Goal: Transaction & Acquisition: Purchase product/service

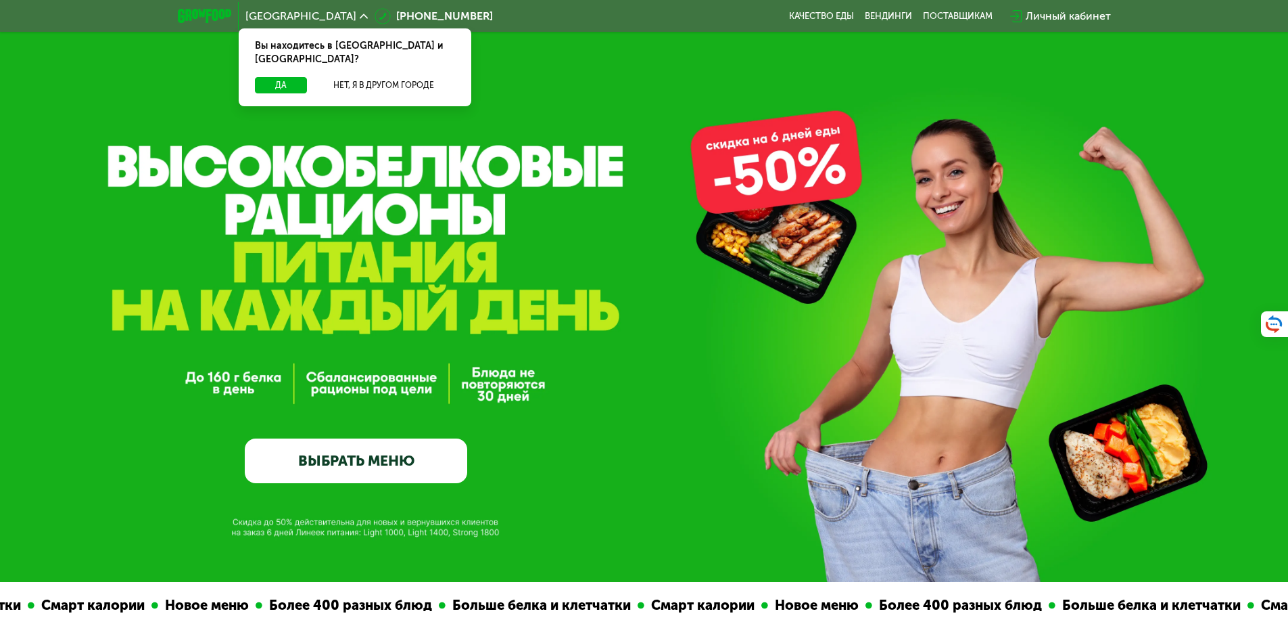
click at [352, 445] on link "ВЫБРАТЬ МЕНЮ" at bounding box center [356, 460] width 223 height 45
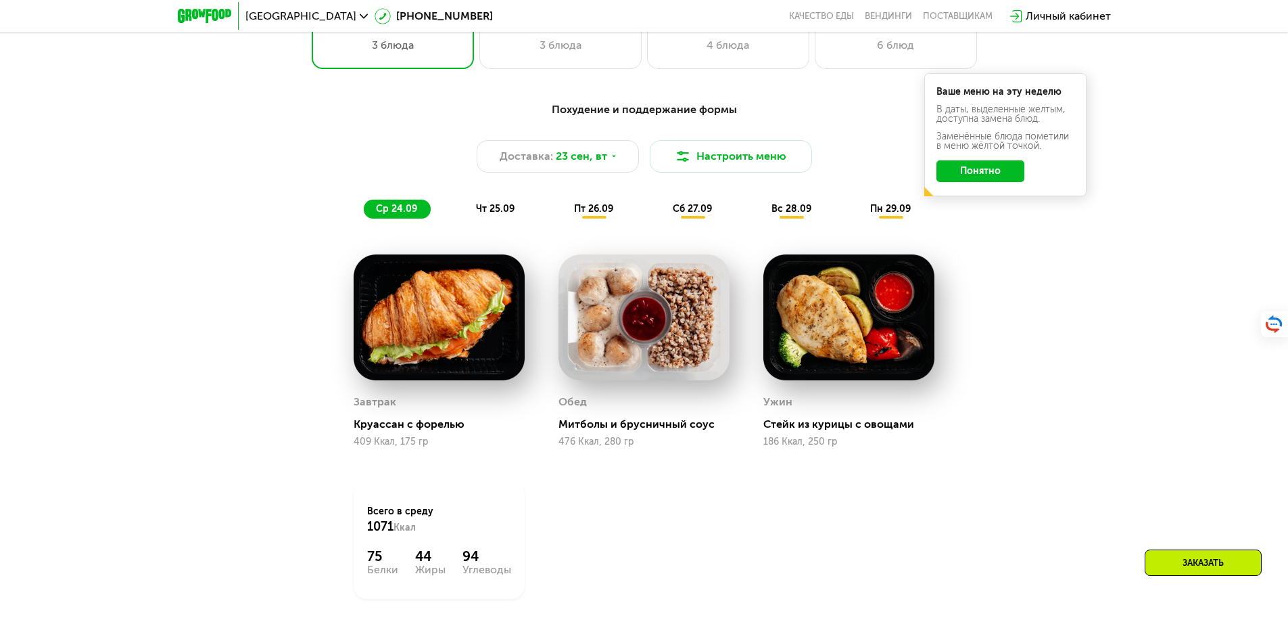
scroll to position [1189, 0]
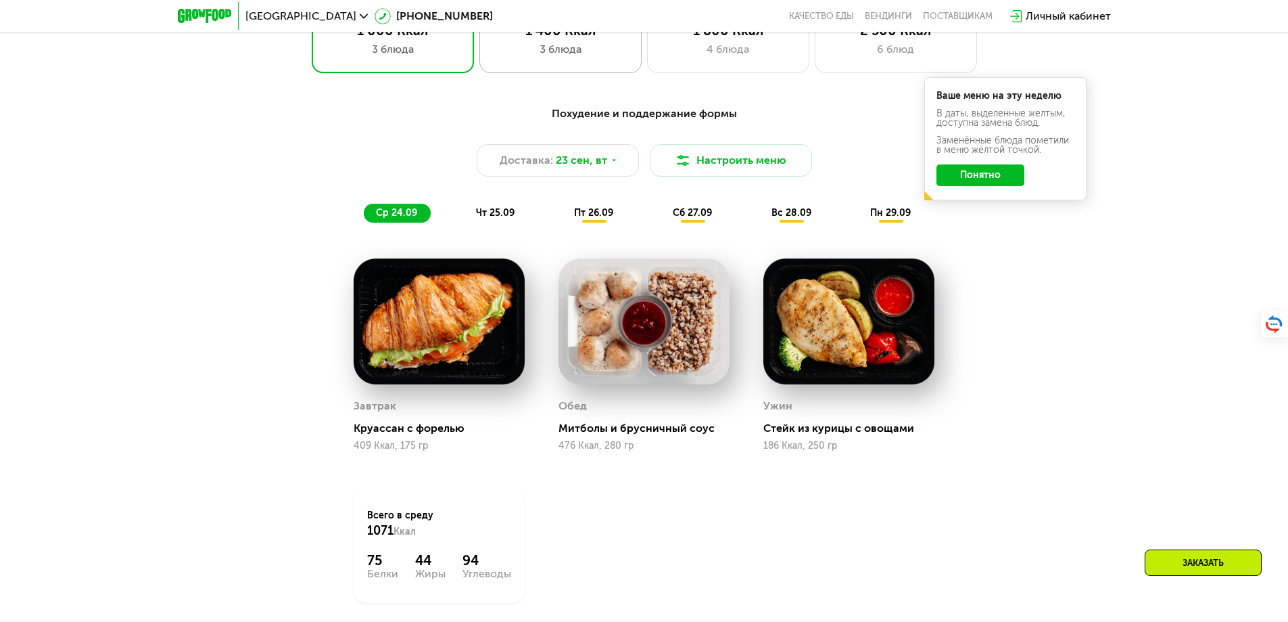
click at [540, 57] on div "3 блюда" at bounding box center [561, 49] width 134 height 16
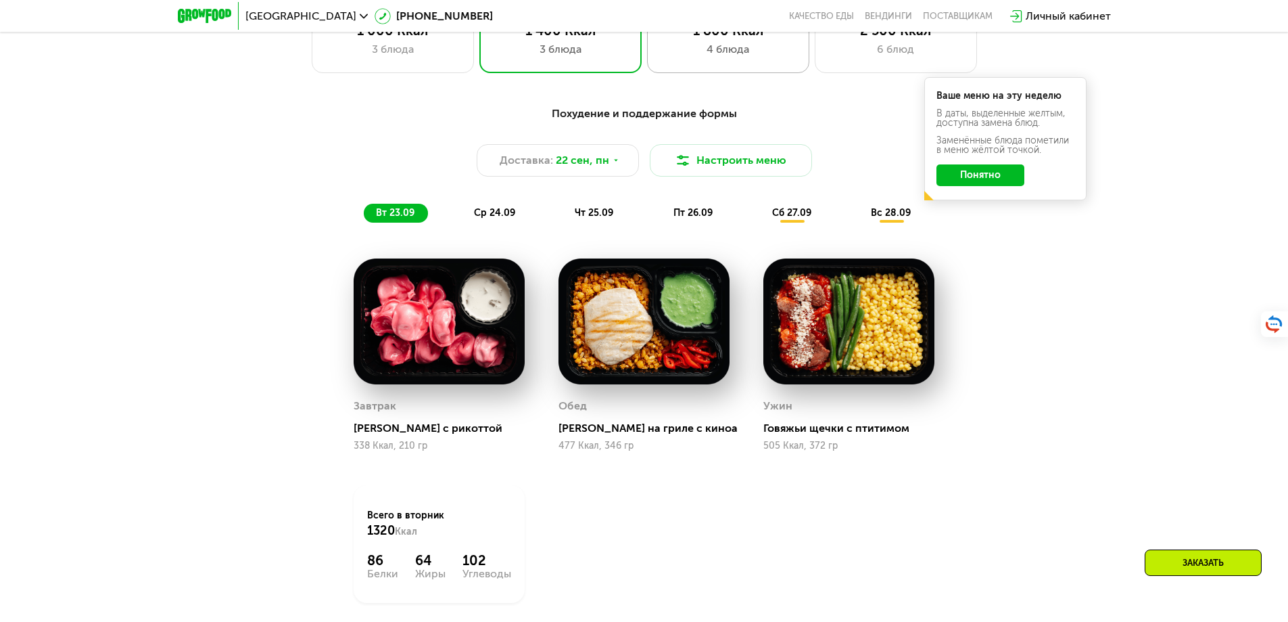
click at [738, 57] on div "4 блюда" at bounding box center [728, 49] width 134 height 16
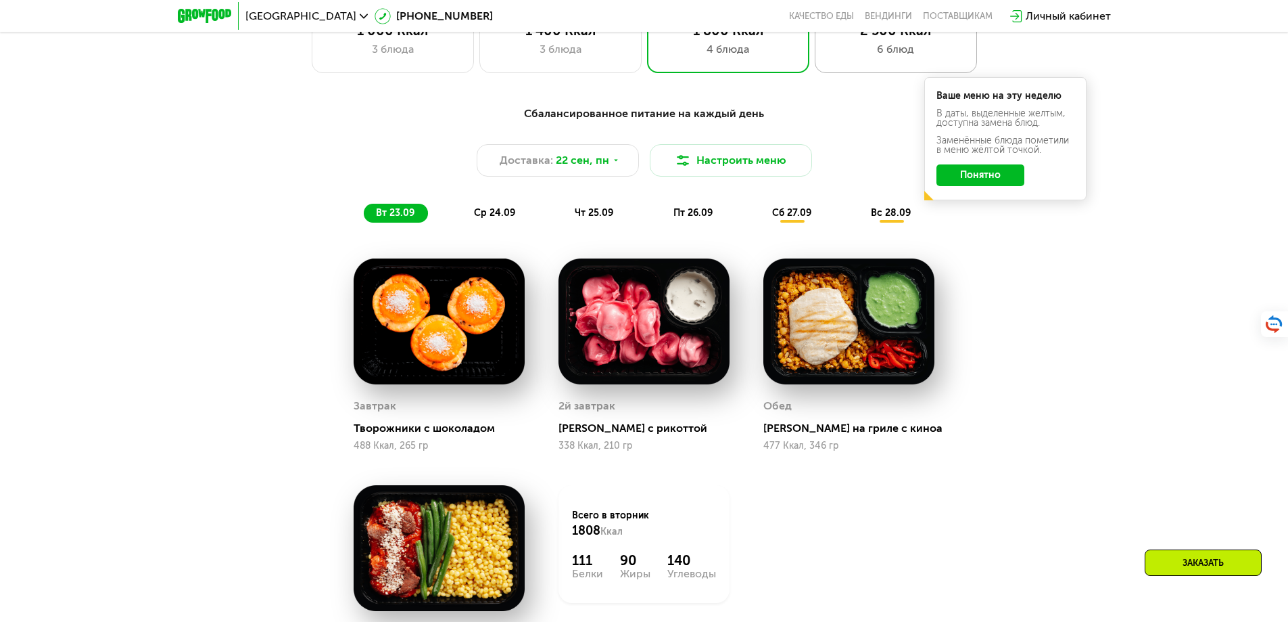
click at [876, 64] on div "2 500 Ккал 6 блюд" at bounding box center [896, 40] width 162 height 65
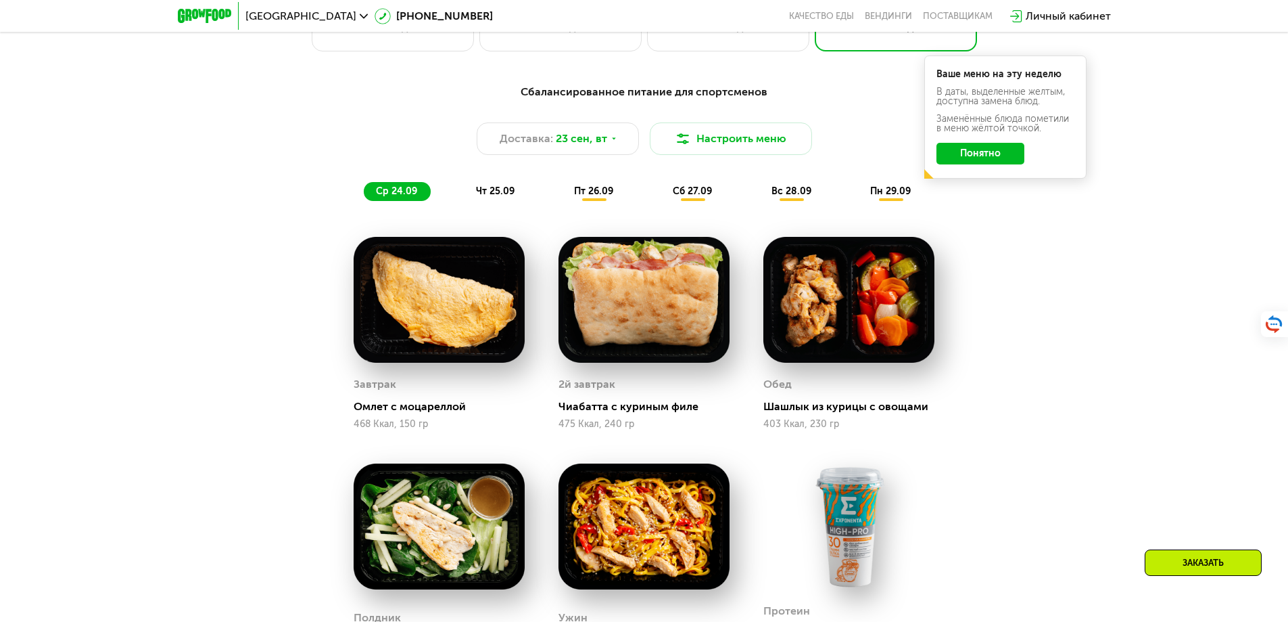
scroll to position [1257, 0]
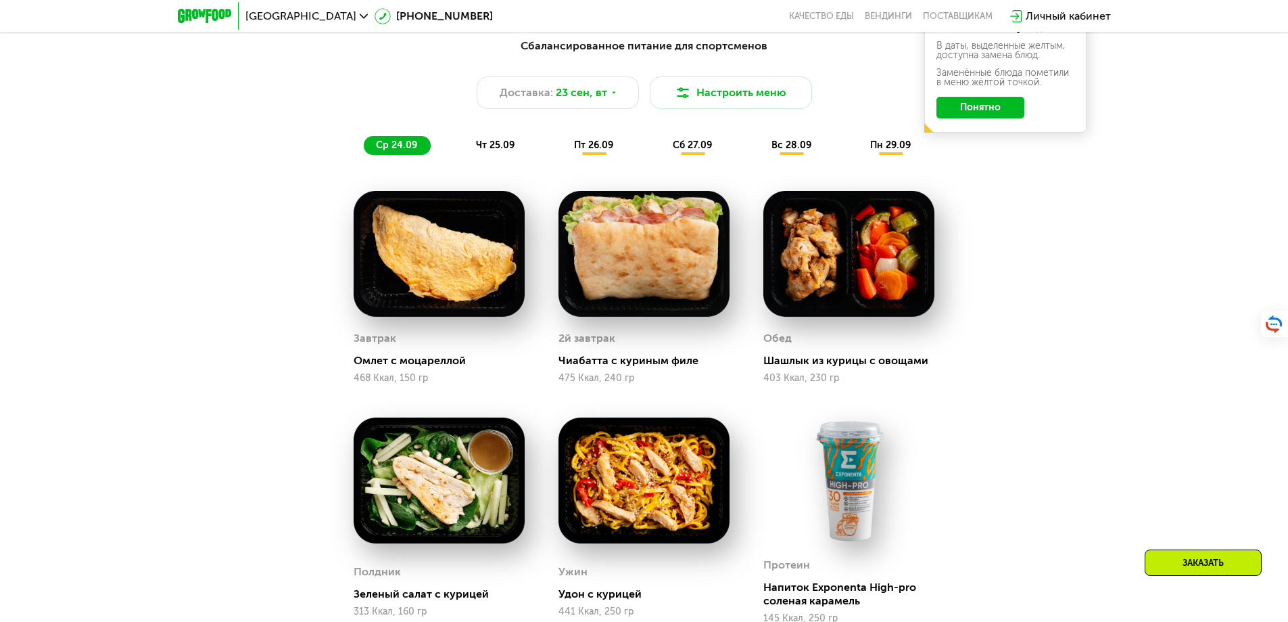
click at [964, 115] on button "Понятно" at bounding box center [981, 108] width 88 height 22
click at [600, 155] on div "пт 26.09" at bounding box center [594, 145] width 65 height 19
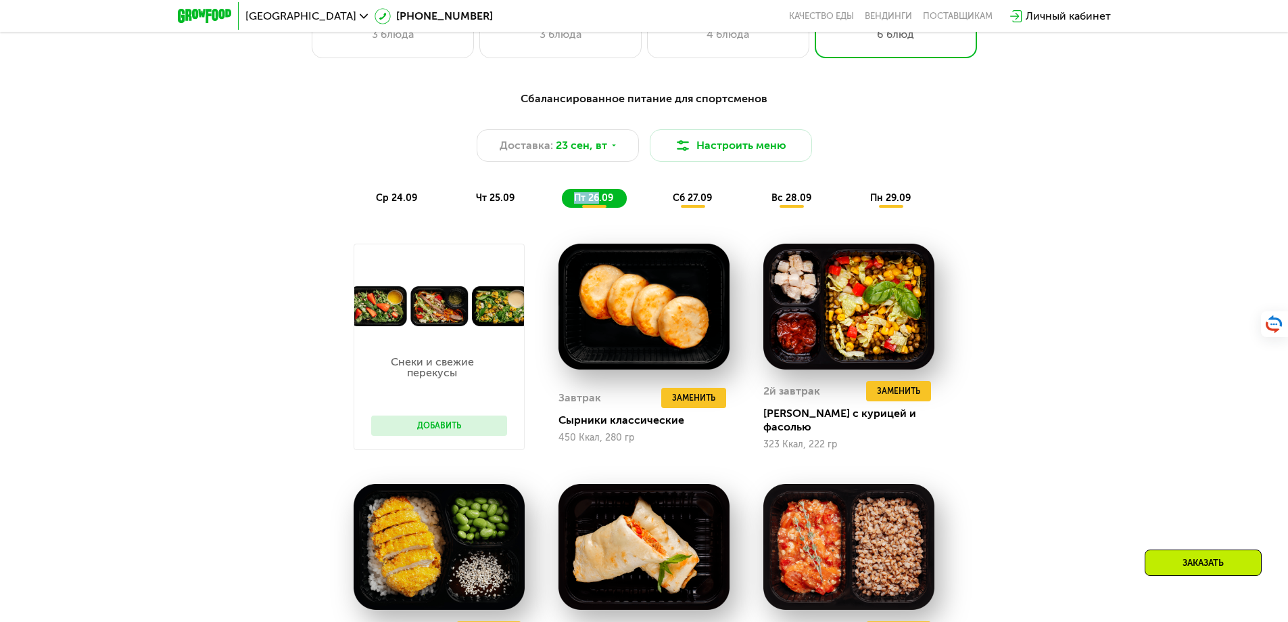
scroll to position [1189, 0]
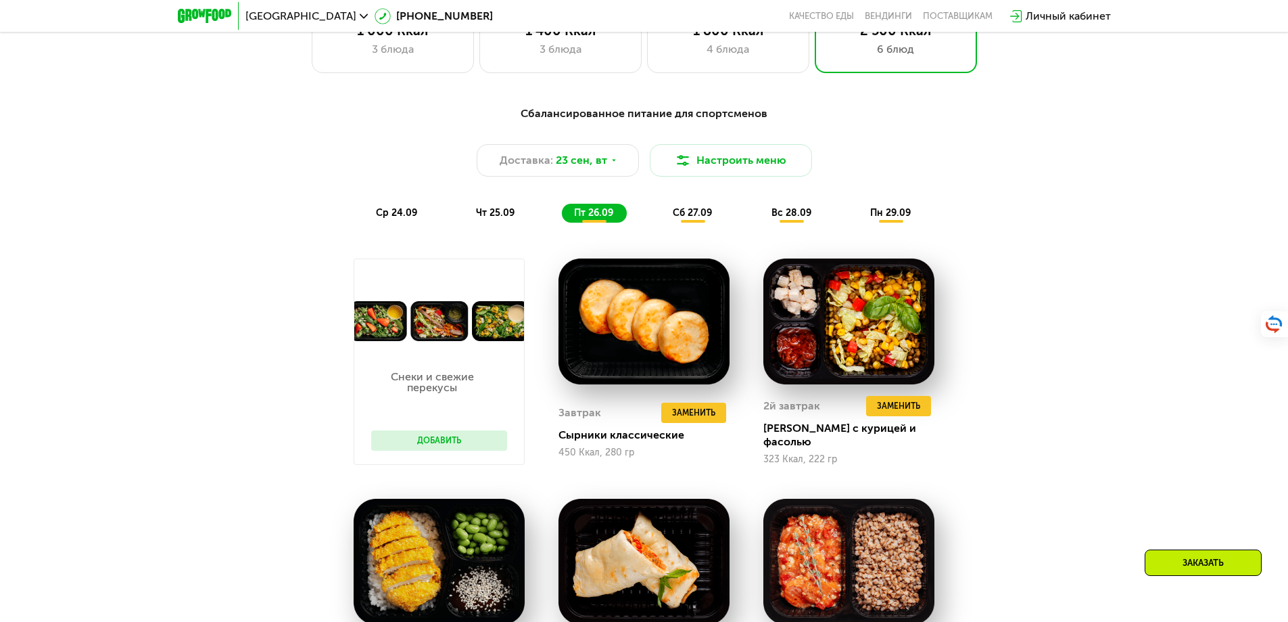
click at [388, 210] on div "ср 24.09" at bounding box center [397, 213] width 67 height 19
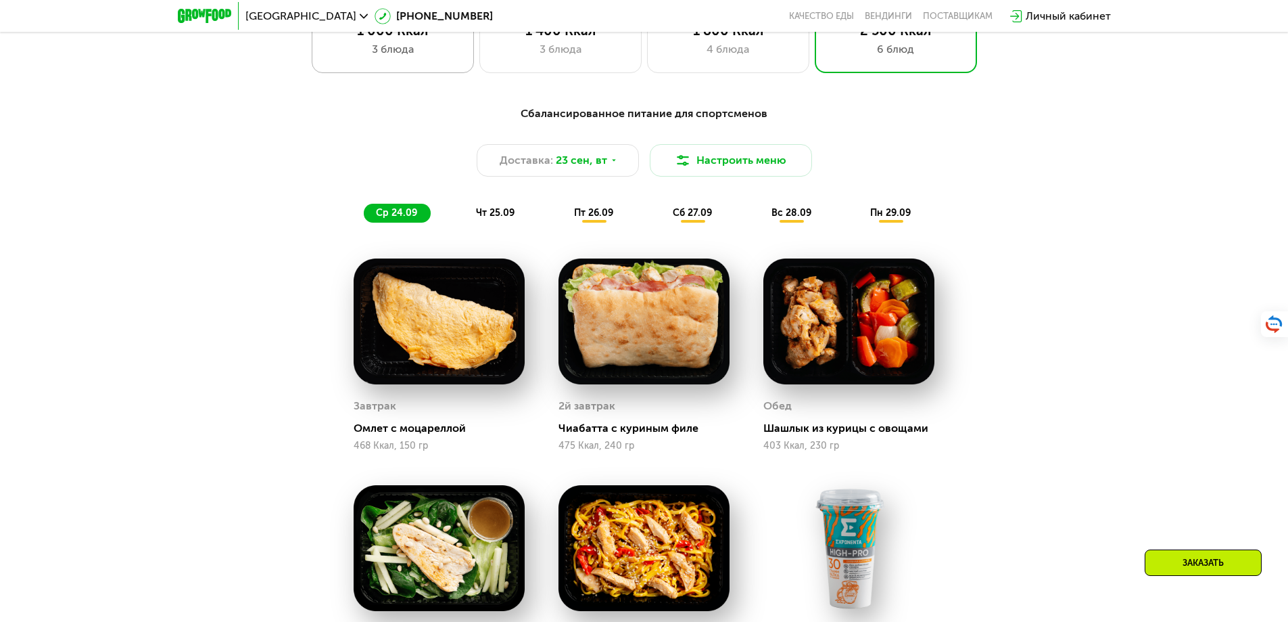
click at [389, 49] on div "3 блюда" at bounding box center [393, 49] width 134 height 16
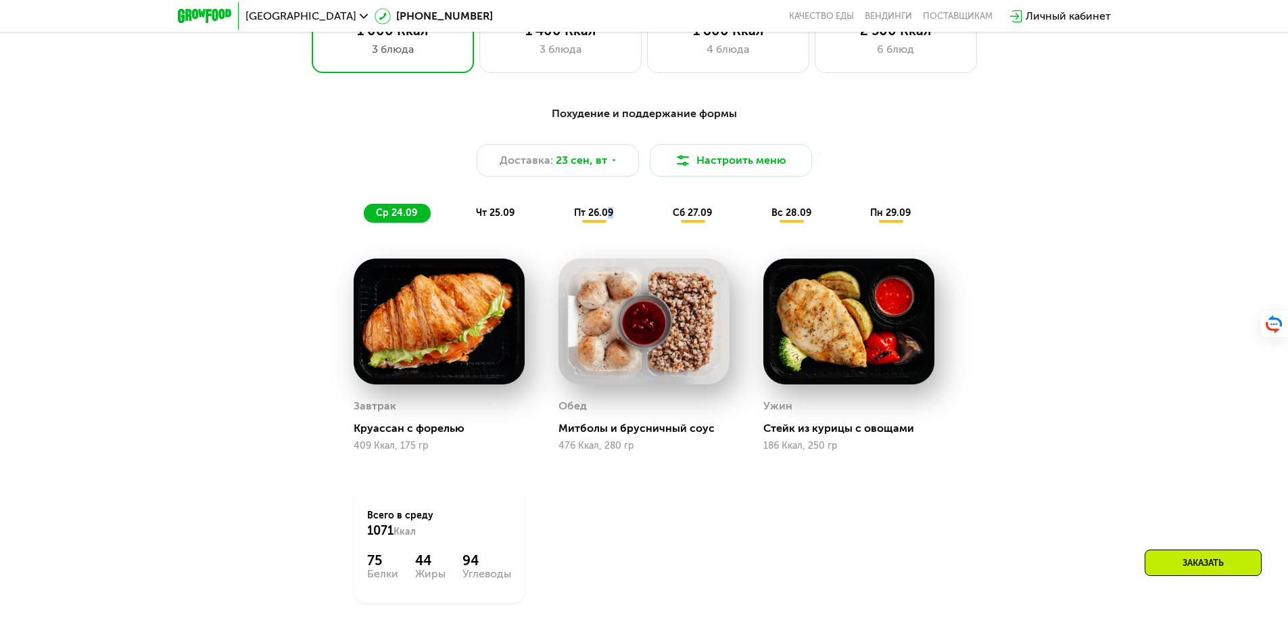
click at [612, 229] on div "Похудение и поддержание формы Доставка: 23 сен, вт Настроить меню ср 24.09 чт 2…" at bounding box center [644, 163] width 817 height 133
click at [603, 218] on span "пт 26.09" at bounding box center [593, 212] width 39 height 11
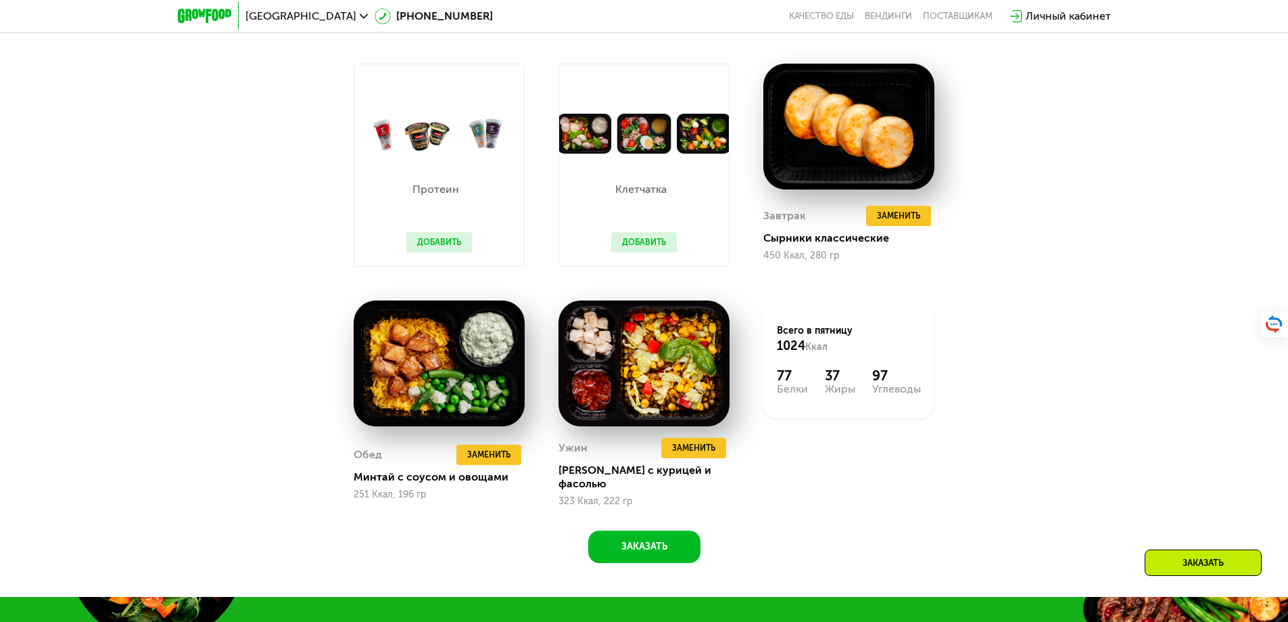
scroll to position [1392, 0]
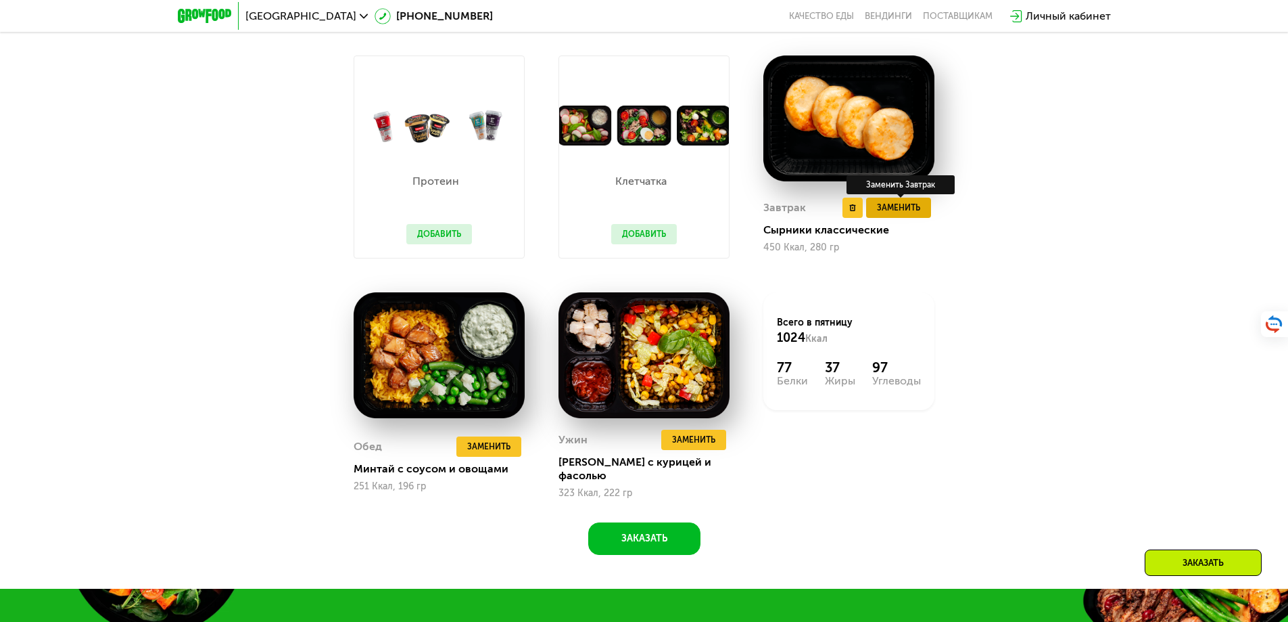
click at [897, 214] on span "Заменить" at bounding box center [898, 208] width 43 height 14
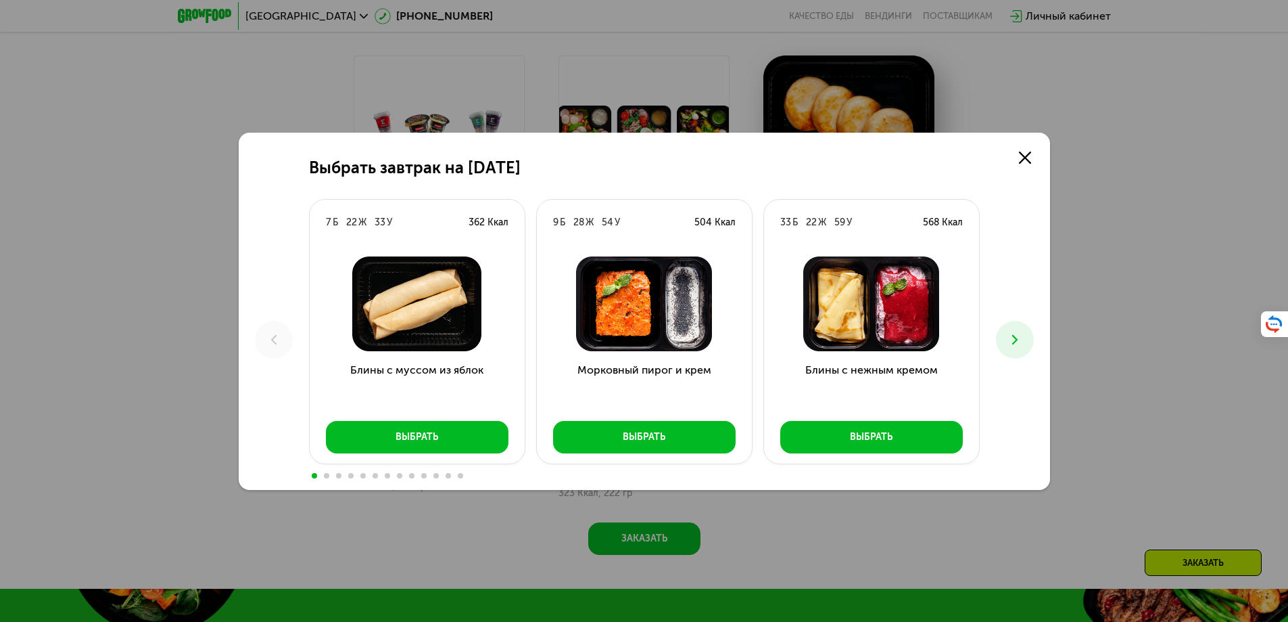
click at [1018, 335] on icon at bounding box center [1015, 339] width 16 height 16
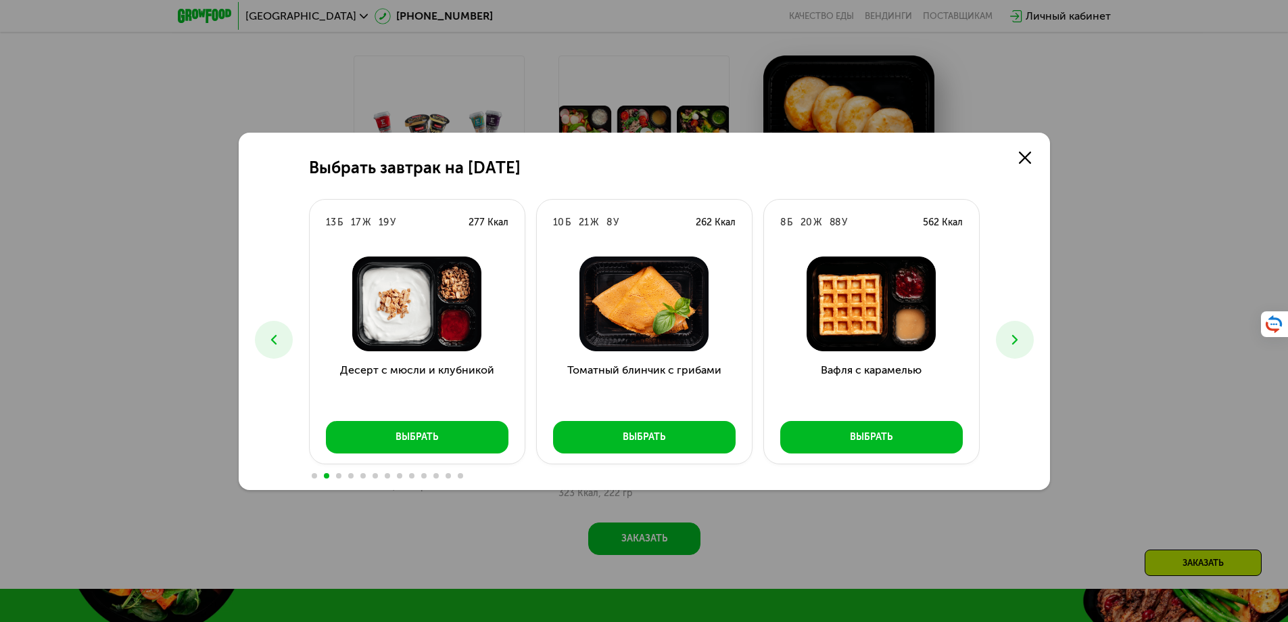
click at [1017, 338] on icon at bounding box center [1015, 339] width 16 height 16
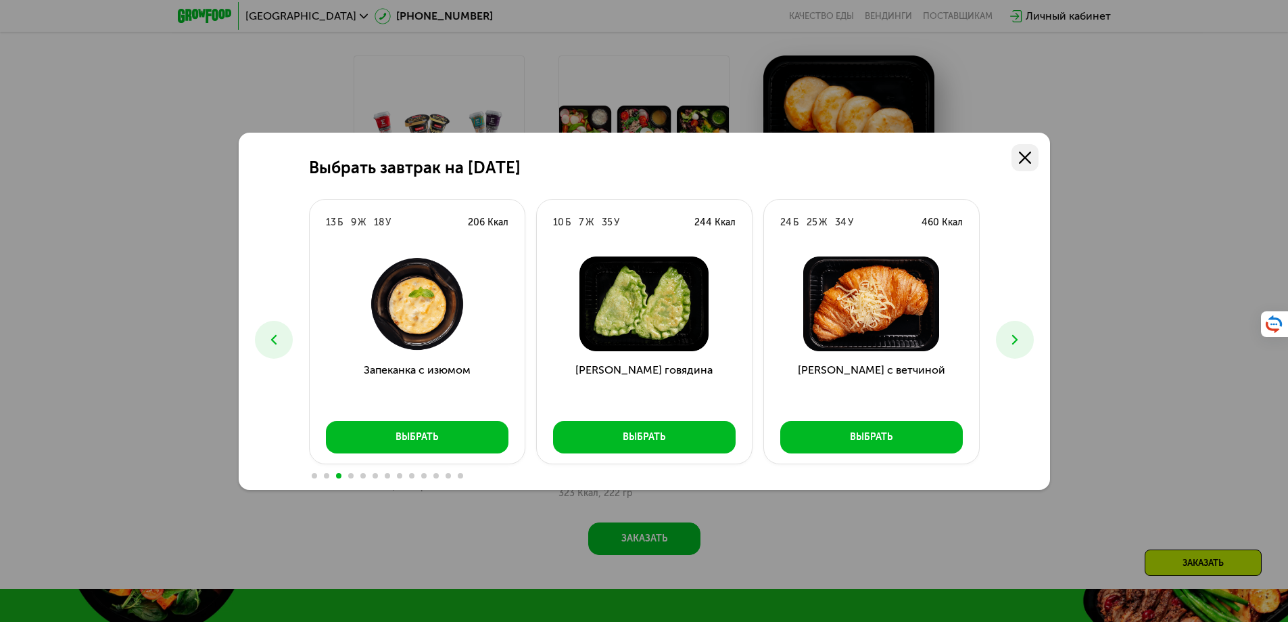
click at [1029, 158] on icon at bounding box center [1025, 157] width 12 height 12
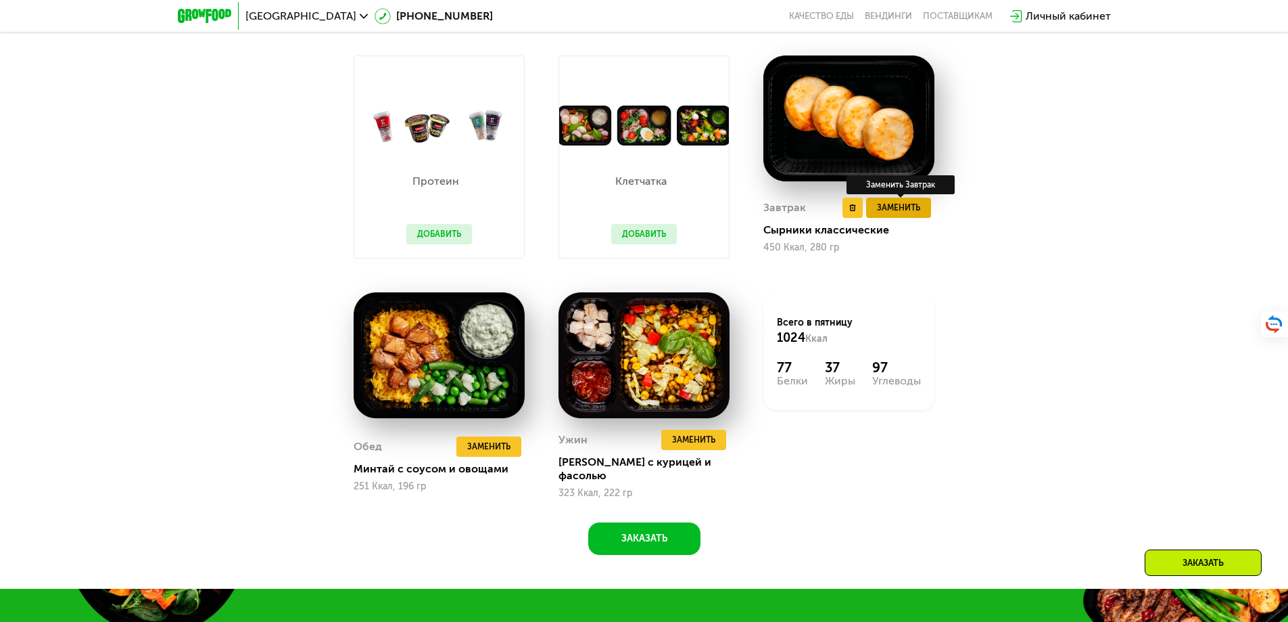
click at [911, 208] on span "Заменить" at bounding box center [898, 208] width 43 height 14
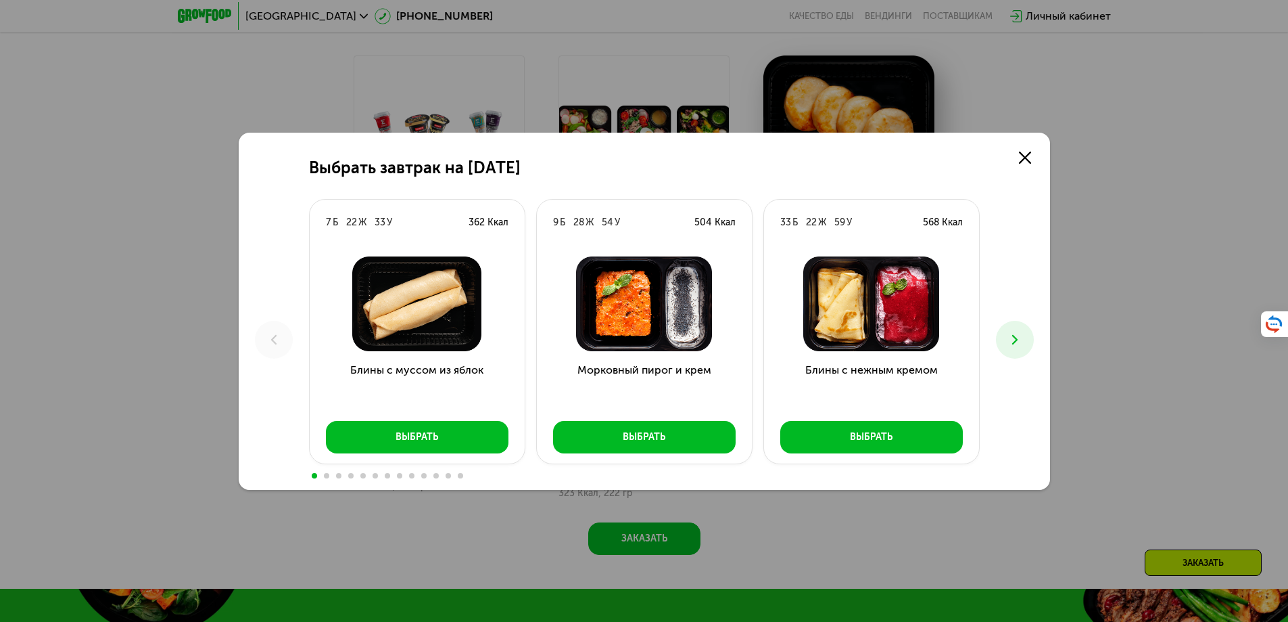
click at [1020, 327] on button at bounding box center [1015, 340] width 38 height 38
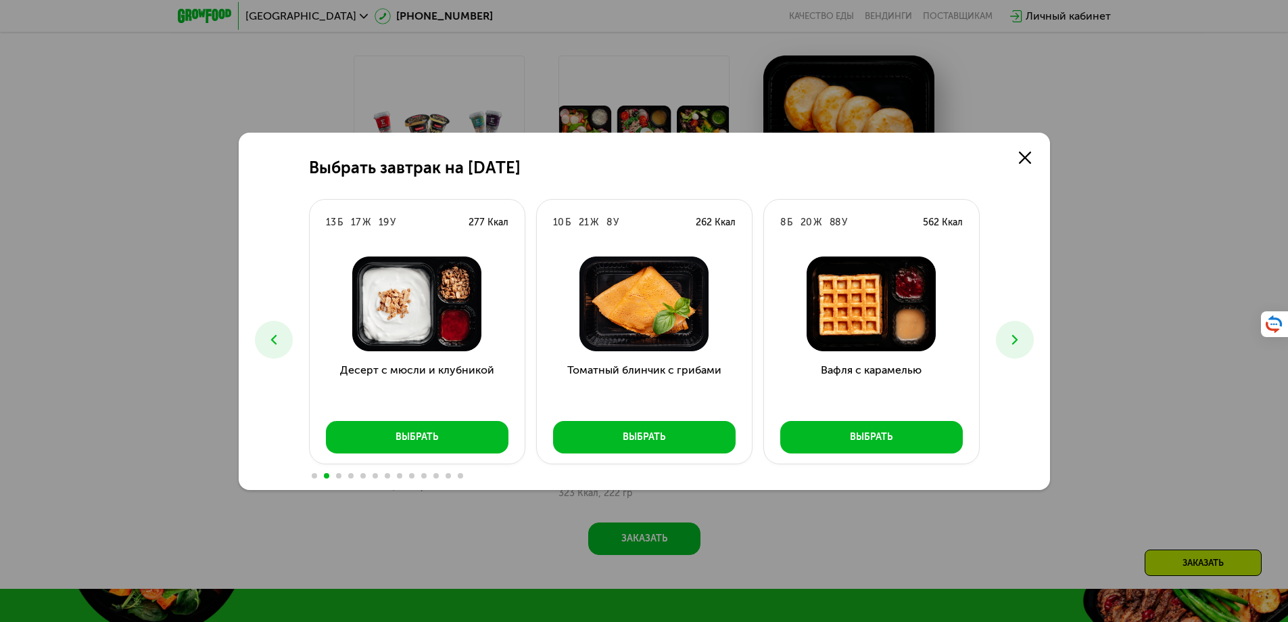
click at [1019, 326] on button at bounding box center [1015, 340] width 38 height 38
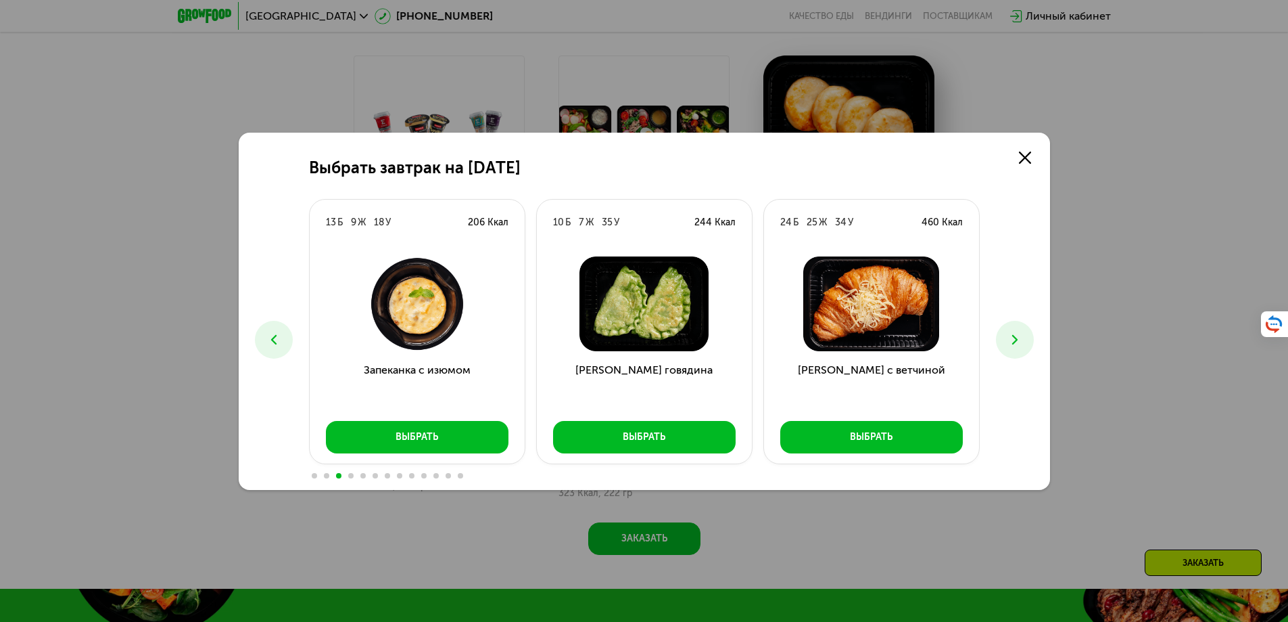
click at [1019, 326] on button at bounding box center [1015, 340] width 38 height 38
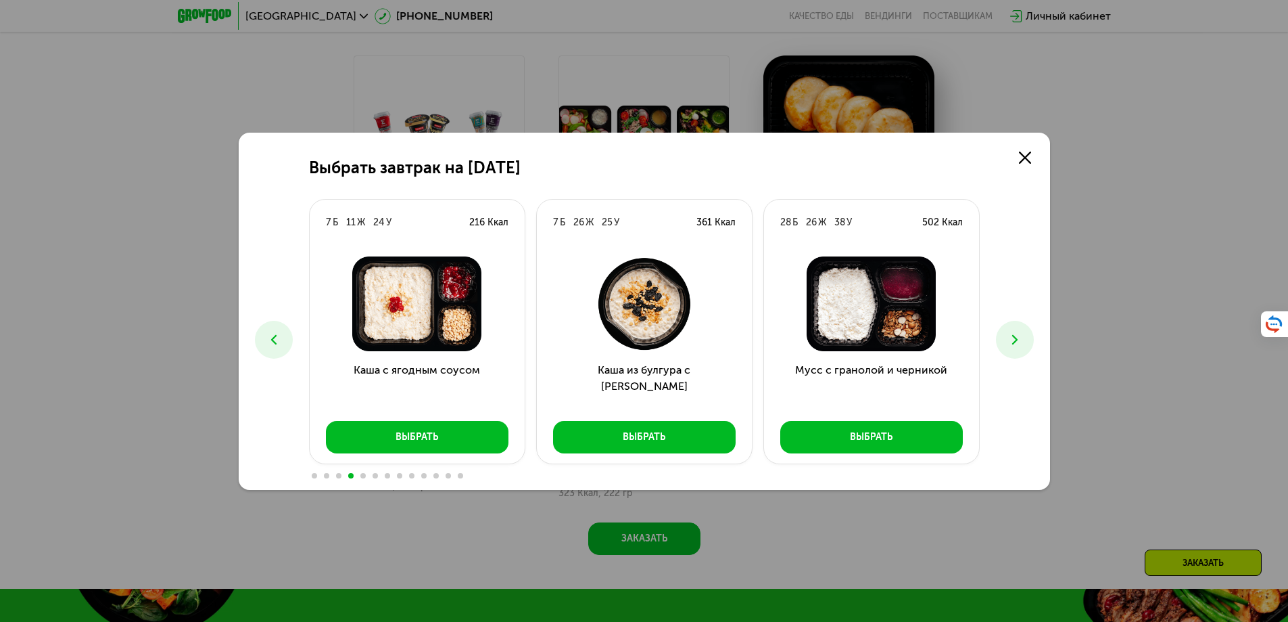
click at [1019, 325] on button at bounding box center [1015, 340] width 38 height 38
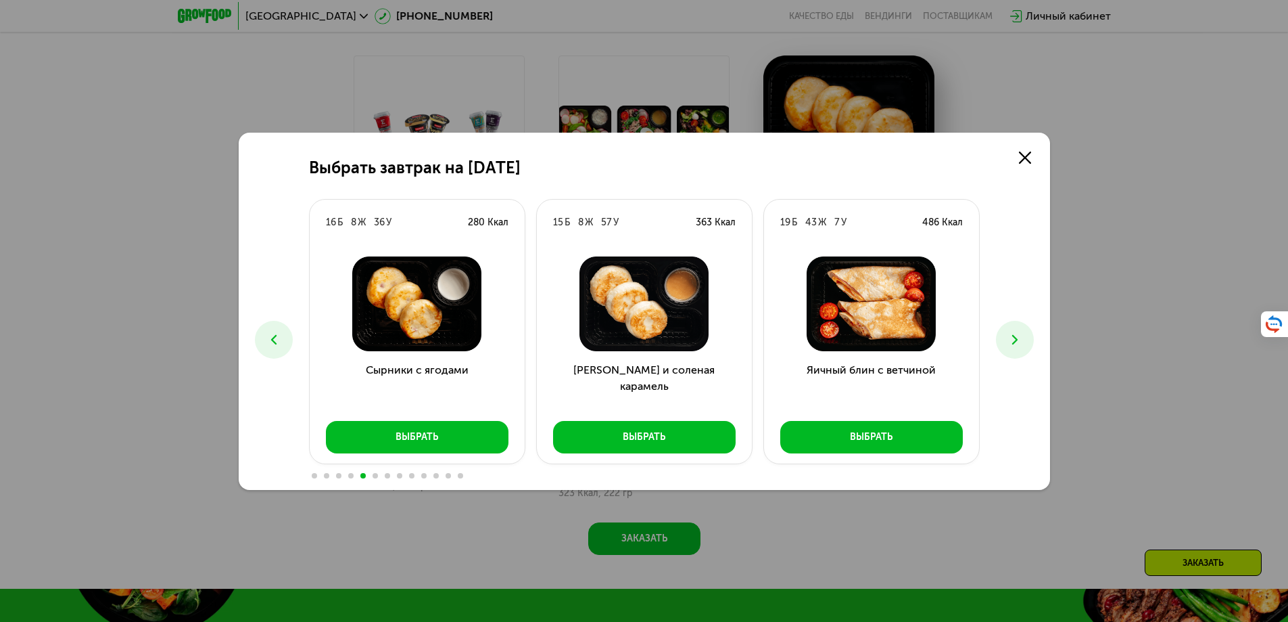
click at [1019, 325] on button at bounding box center [1015, 340] width 38 height 38
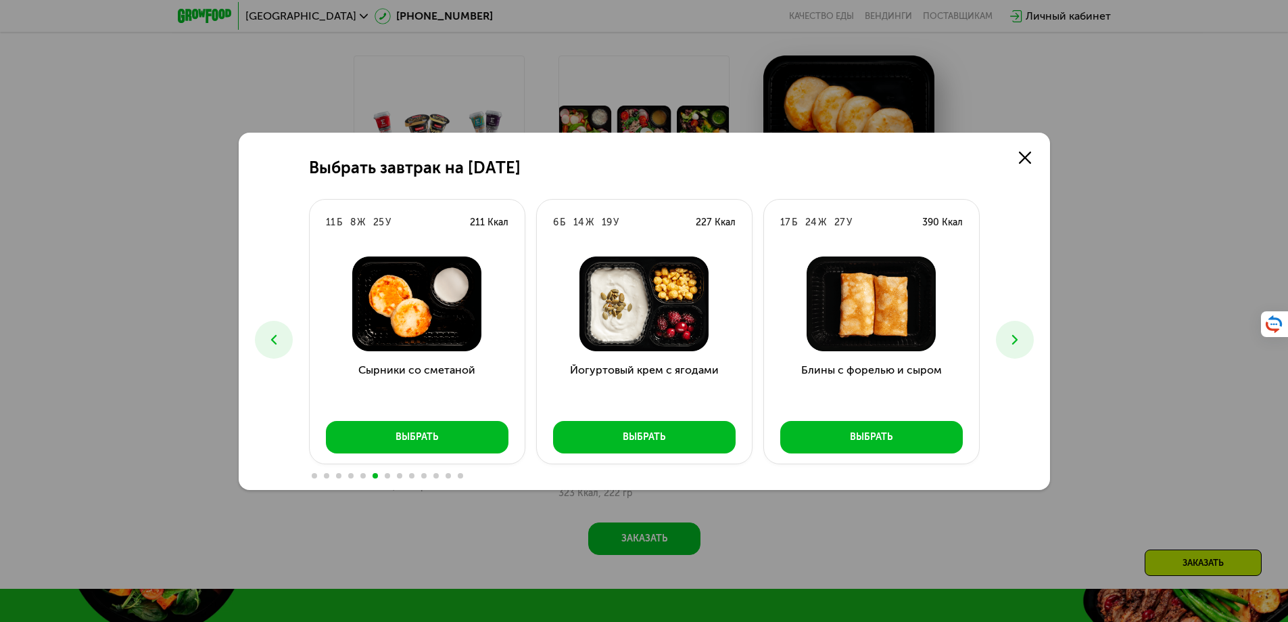
click at [1104, 328] on div "Выбрать завтрак на [DATE] 7 Б 22 Ж 33 У 362 Ккал Блины с муссом из яблок Выбрат…" at bounding box center [644, 311] width 1288 height 622
click at [1012, 159] on link at bounding box center [1025, 157] width 27 height 27
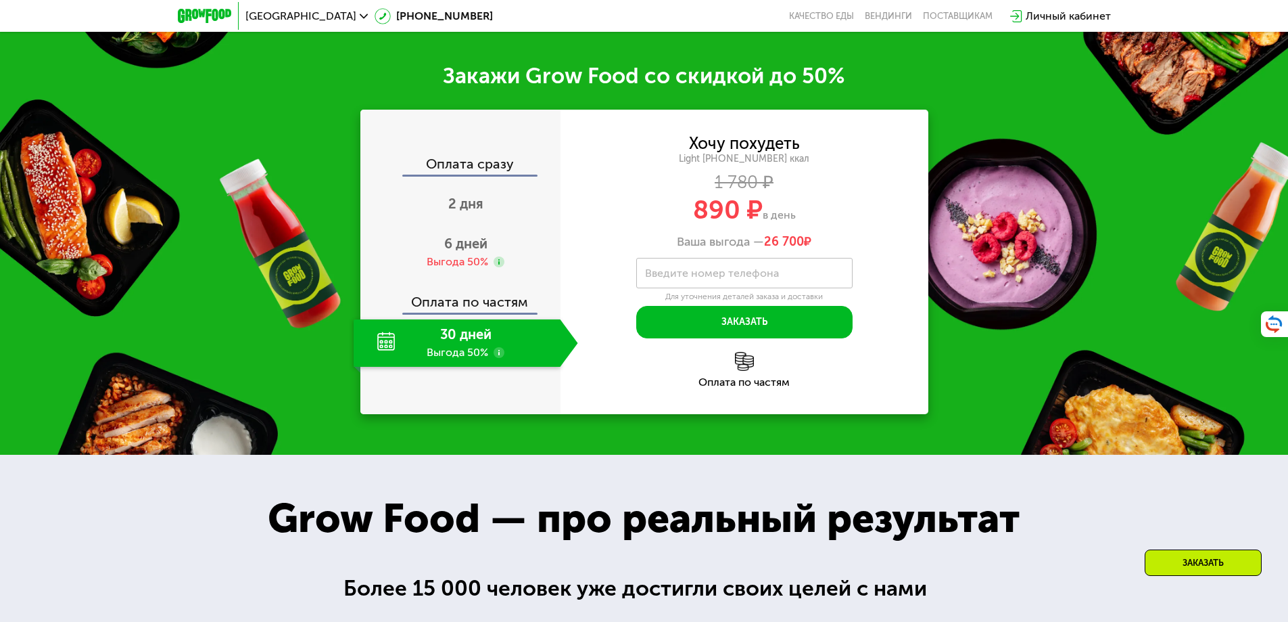
scroll to position [1933, 0]
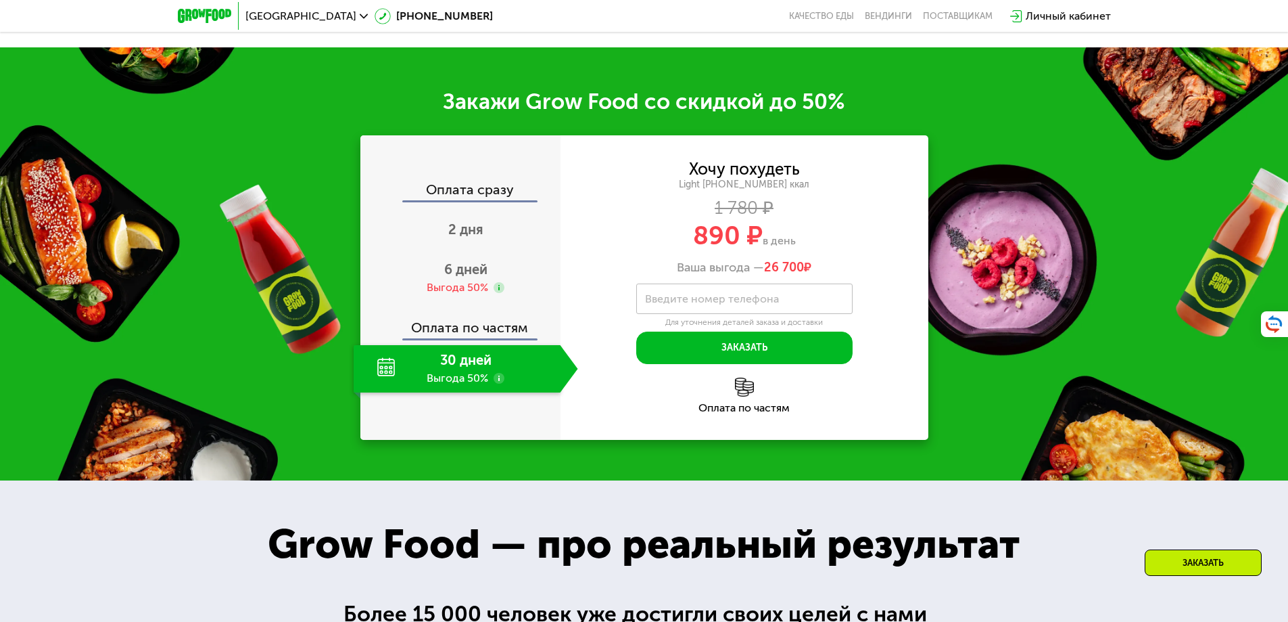
click at [499, 373] on use at bounding box center [499, 378] width 11 height 11
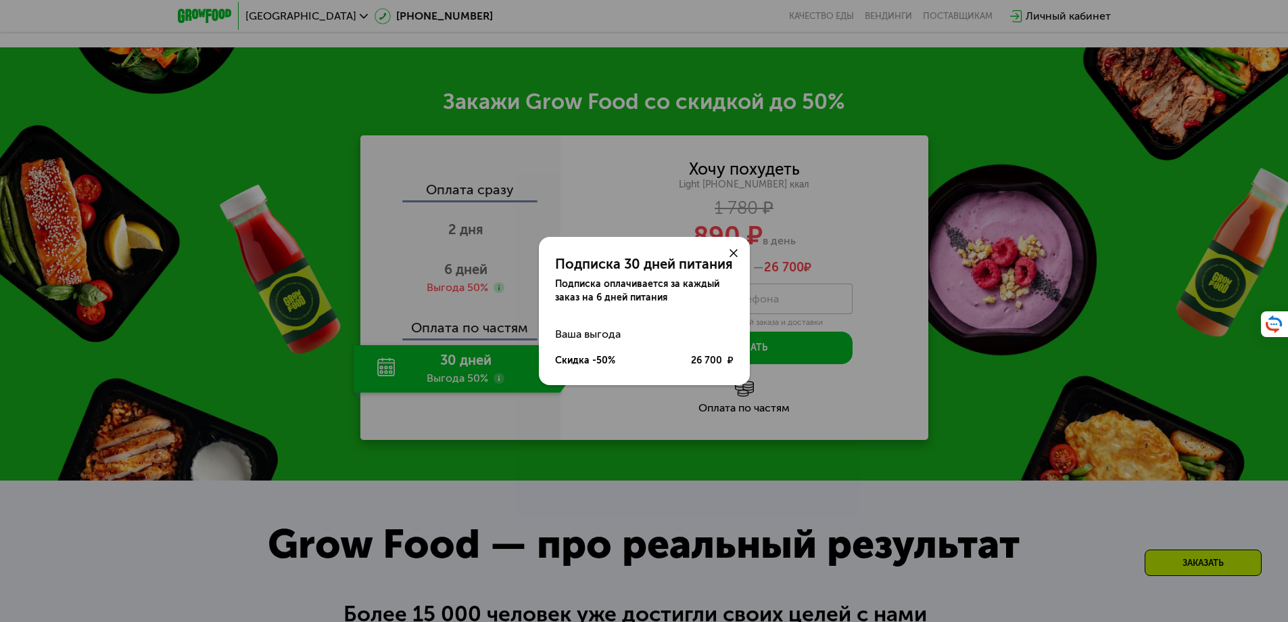
click at [736, 253] on icon at bounding box center [734, 253] width 8 height 8
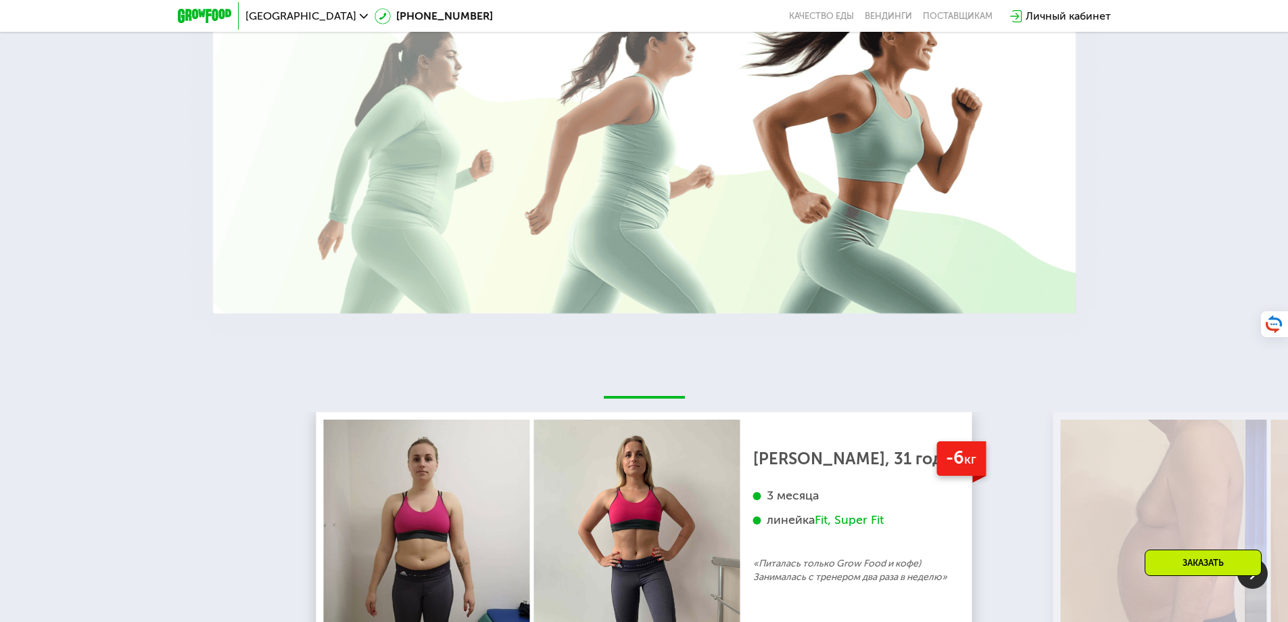
scroll to position [3015, 0]
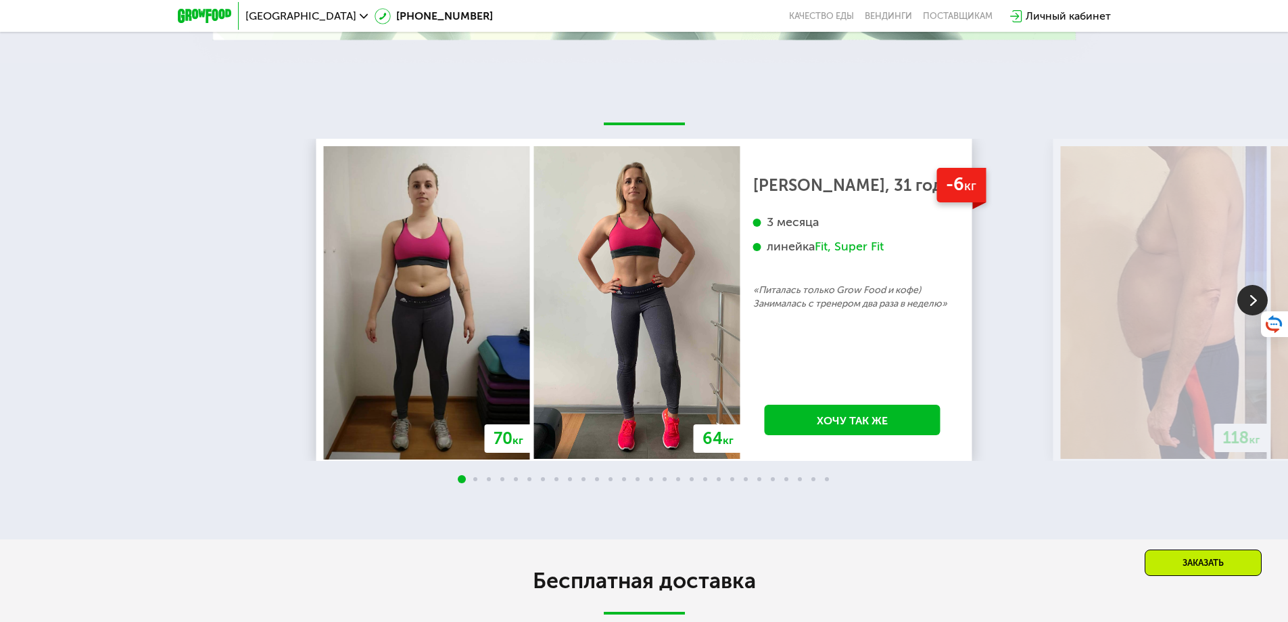
click at [1247, 287] on img at bounding box center [1253, 300] width 30 height 30
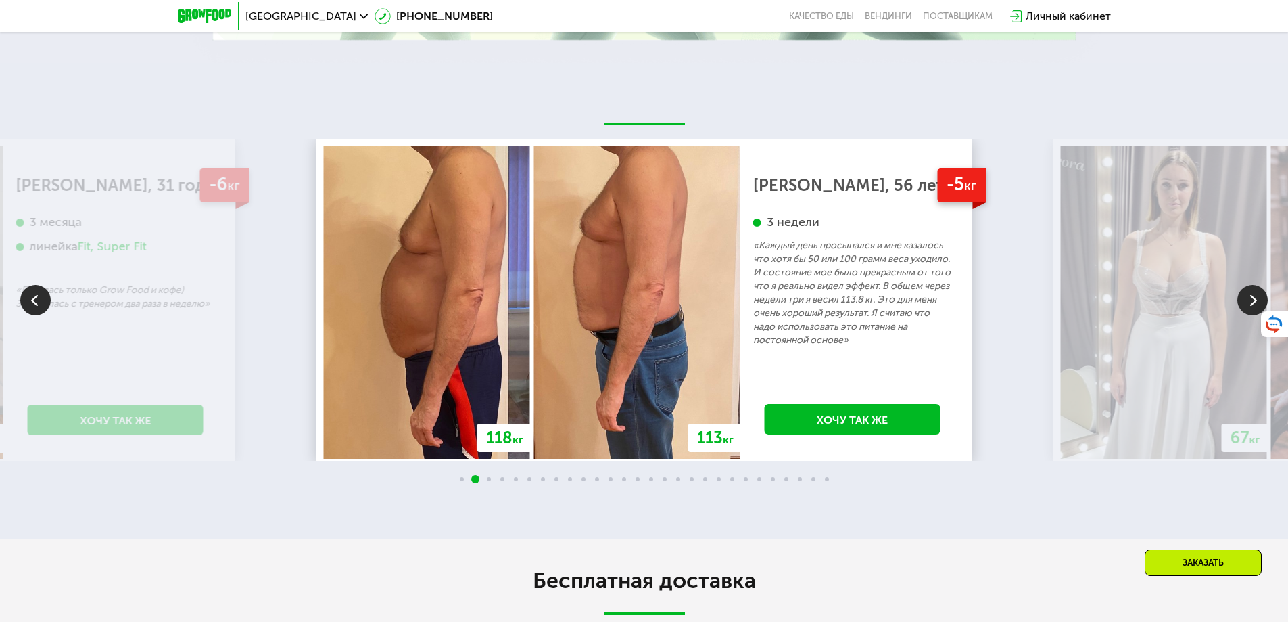
click at [1242, 287] on img at bounding box center [1253, 300] width 30 height 30
